Goal: Transaction & Acquisition: Purchase product/service

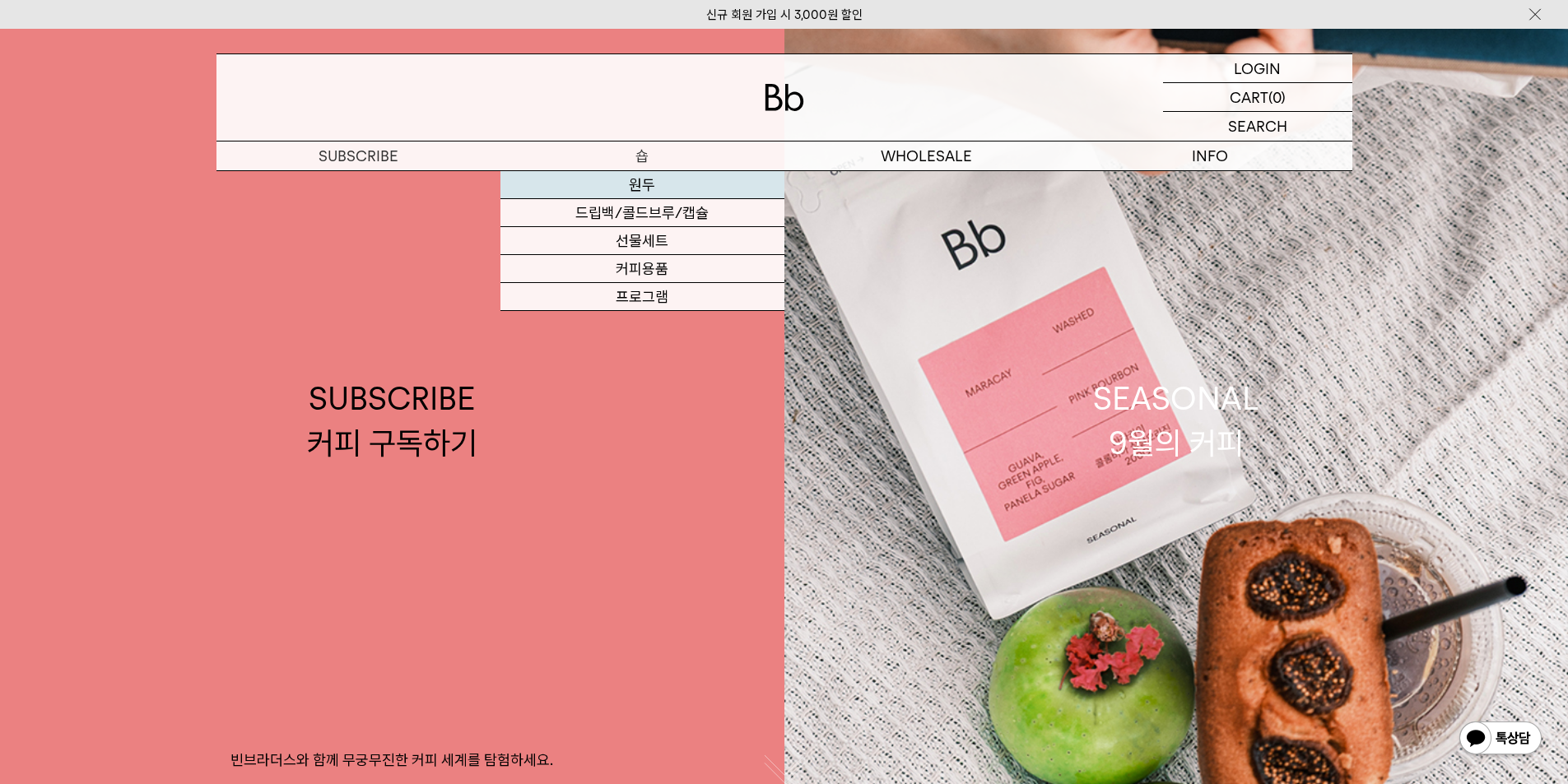
click at [648, 181] on link "원두" at bounding box center [642, 186] width 284 height 28
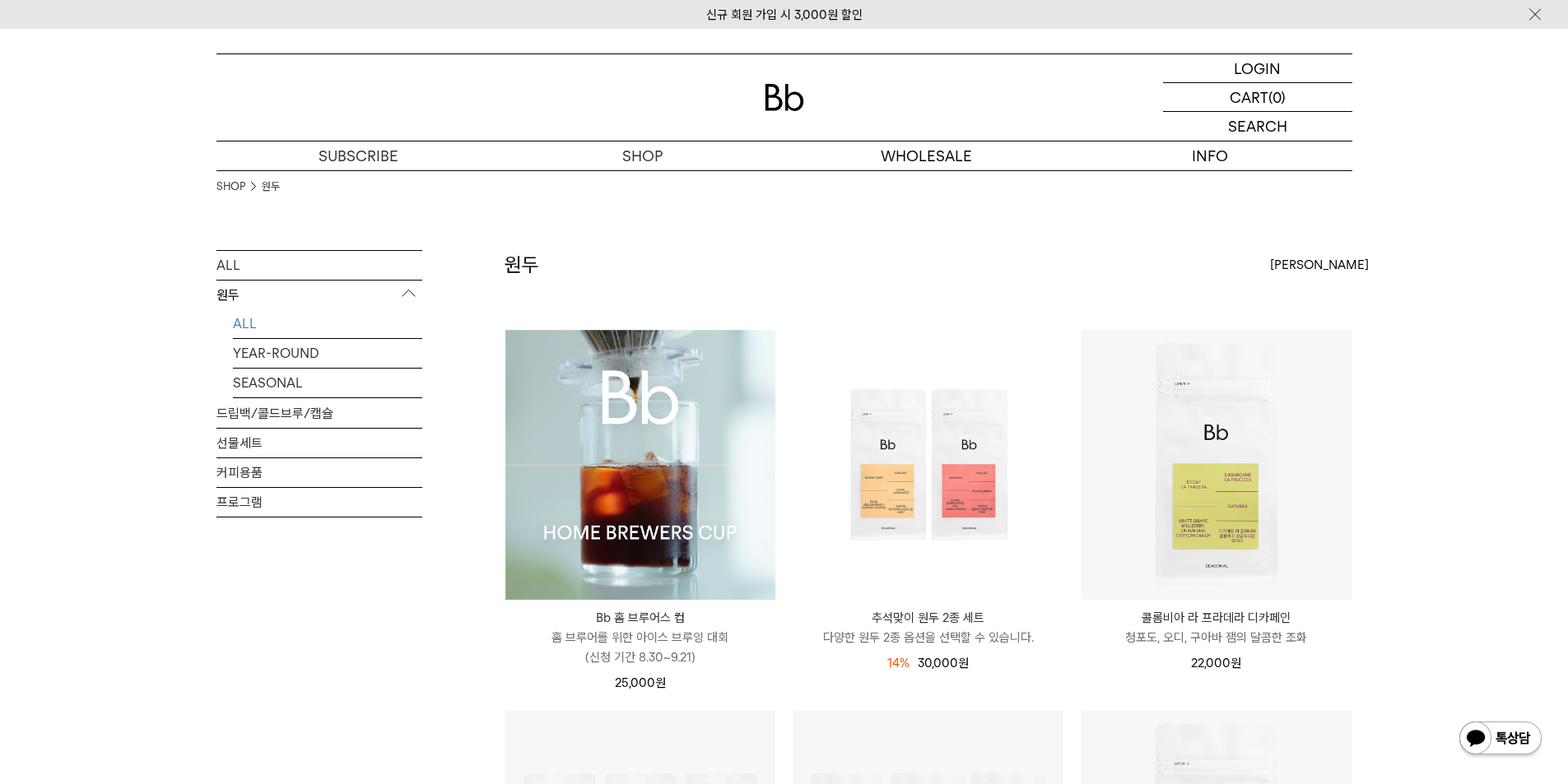
click at [627, 453] on img at bounding box center [640, 465] width 270 height 270
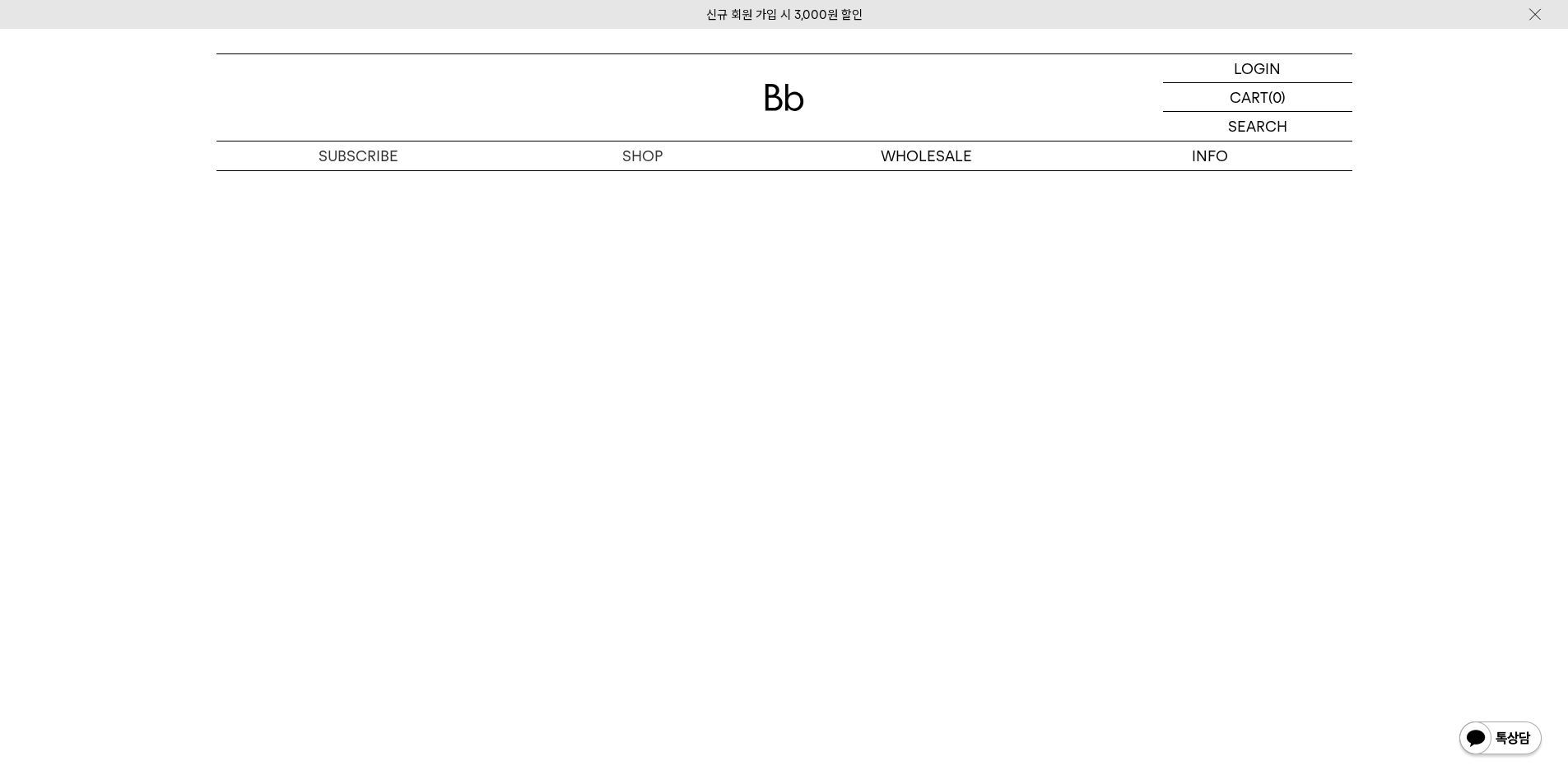
scroll to position [8719, 0]
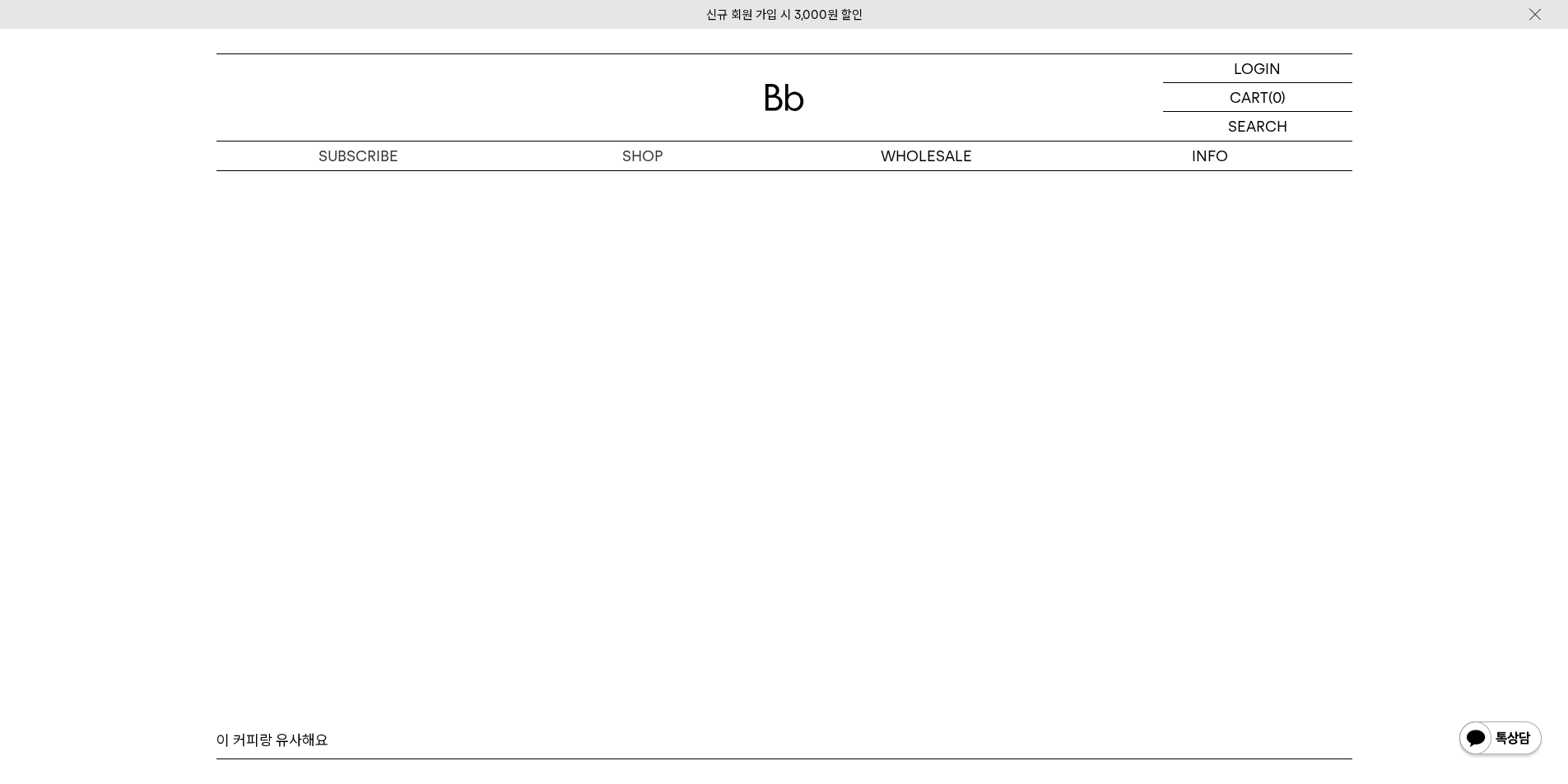
scroll to position [10200, 0]
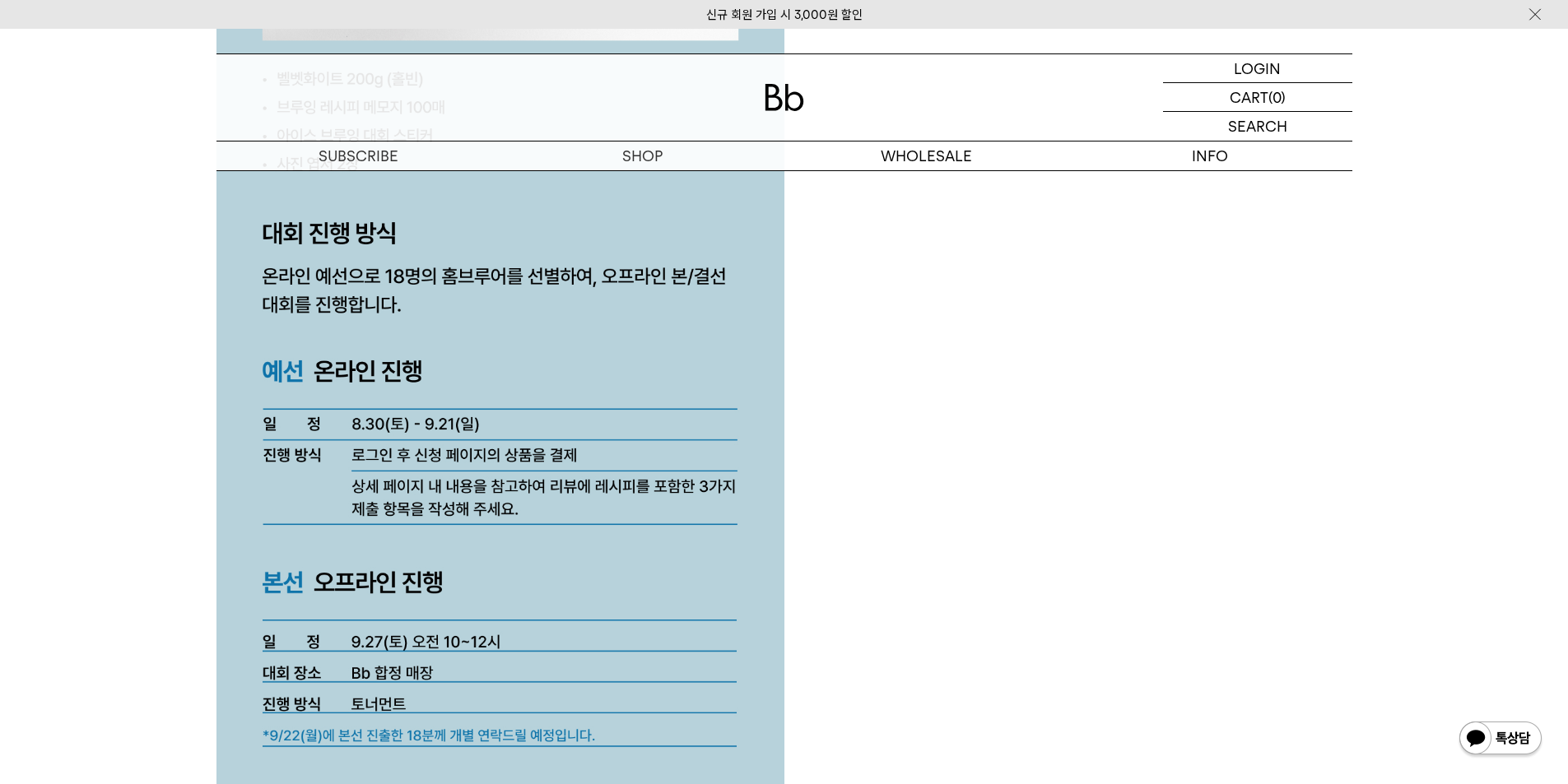
scroll to position [4301, 0]
